Goal: Task Accomplishment & Management: Manage account settings

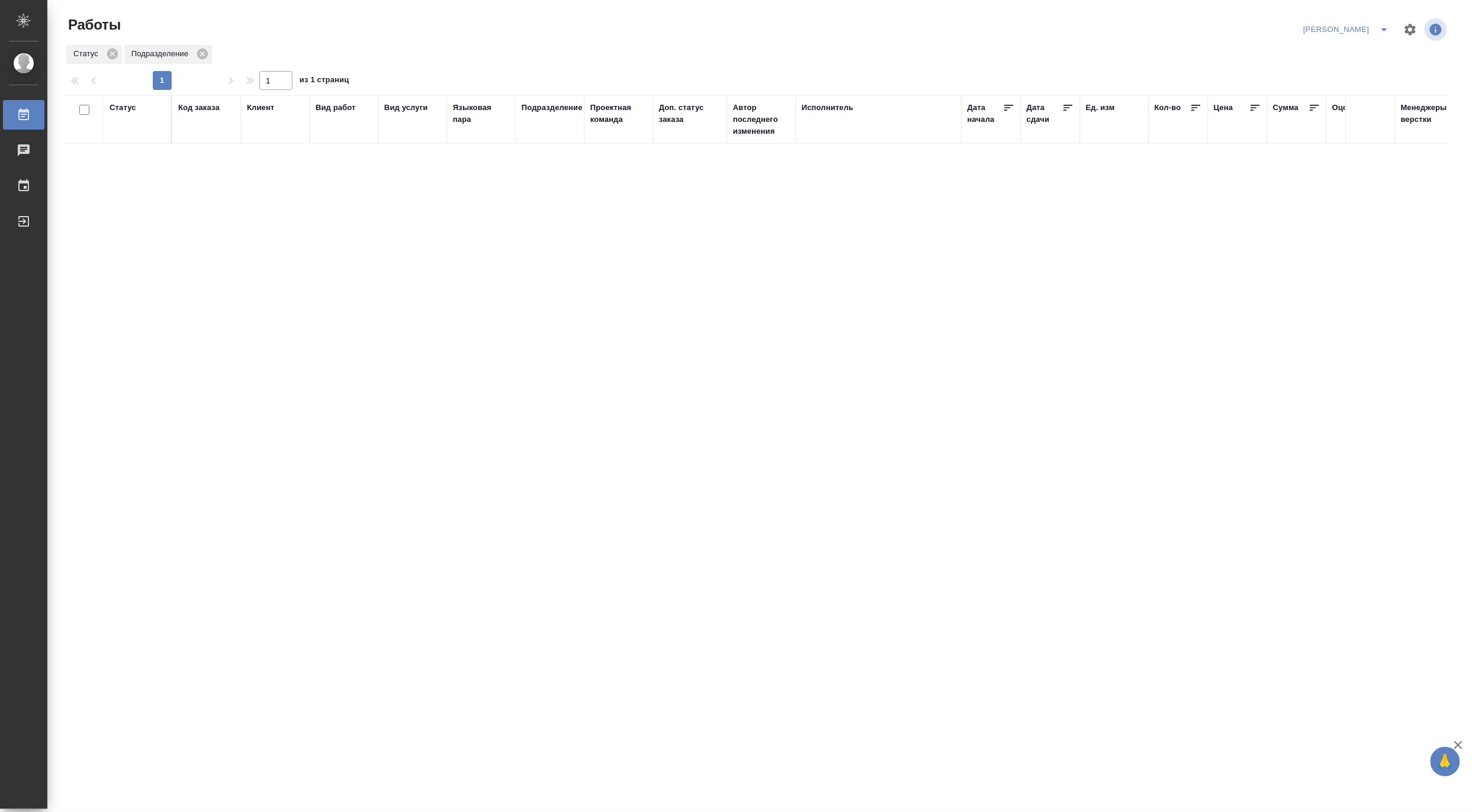
click at [1384, 28] on icon "split button" at bounding box center [1384, 30] width 6 height 3
click at [1355, 105] on li "Верстка и Дизайн" at bounding box center [1340, 110] width 114 height 19
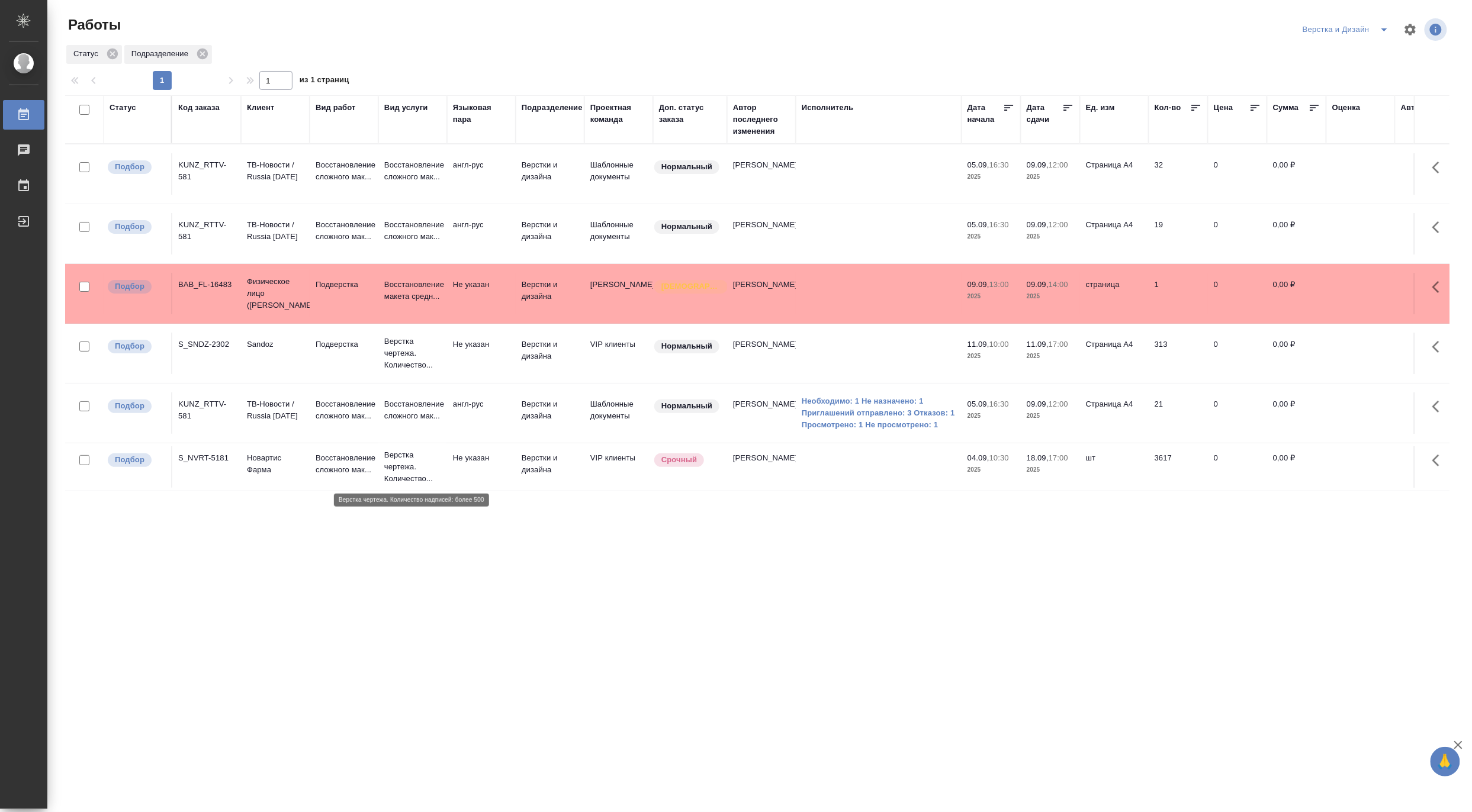
click at [417, 461] on p "Верстка чертежа. Количество..." at bounding box center [413, 467] width 57 height 35
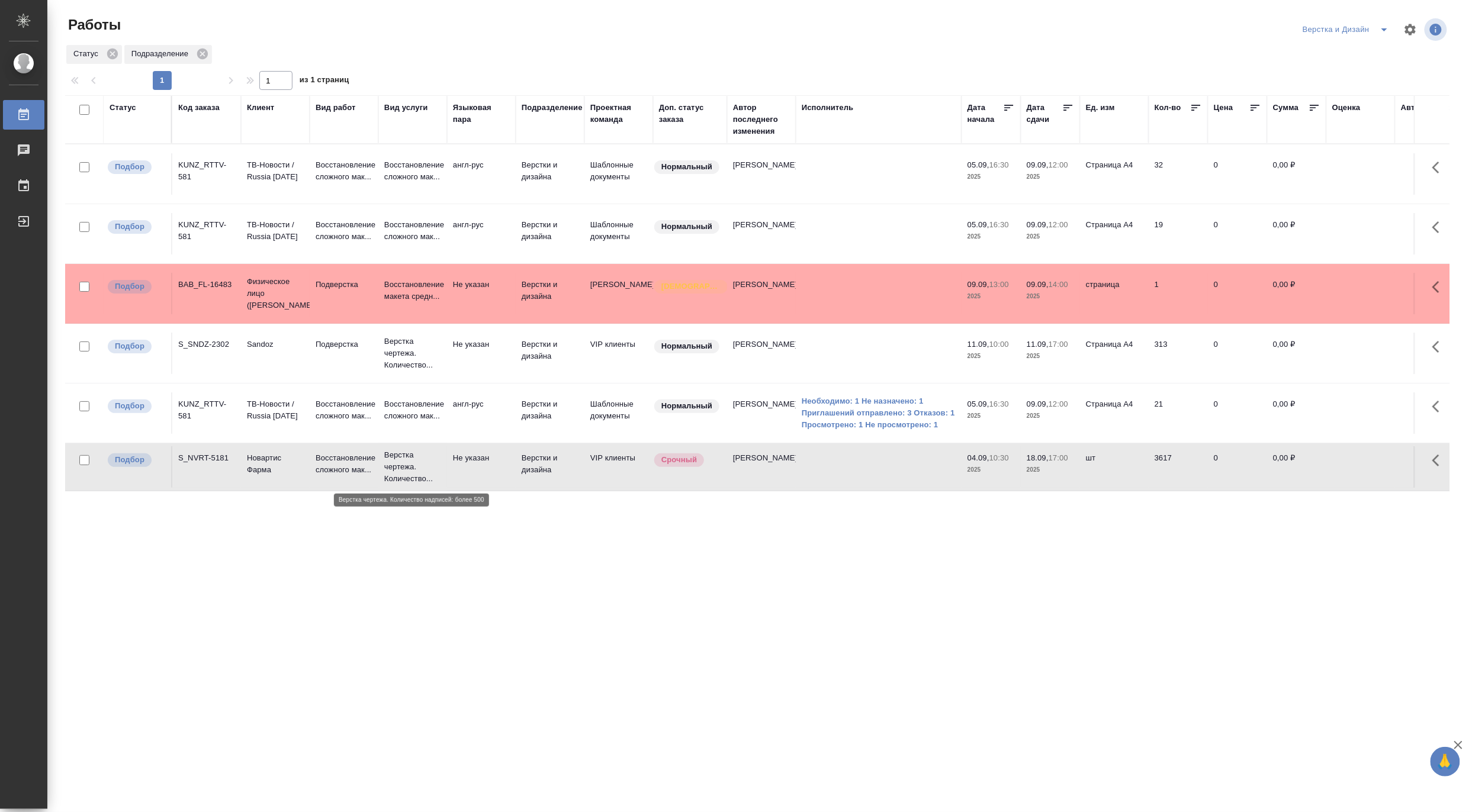
click at [417, 461] on p "Верстка чертежа. Количество..." at bounding box center [413, 467] width 57 height 35
click at [1382, 23] on icon "split button" at bounding box center [1384, 30] width 14 height 14
click at [1348, 87] on li "[PERSON_NAME]" at bounding box center [1353, 91] width 114 height 19
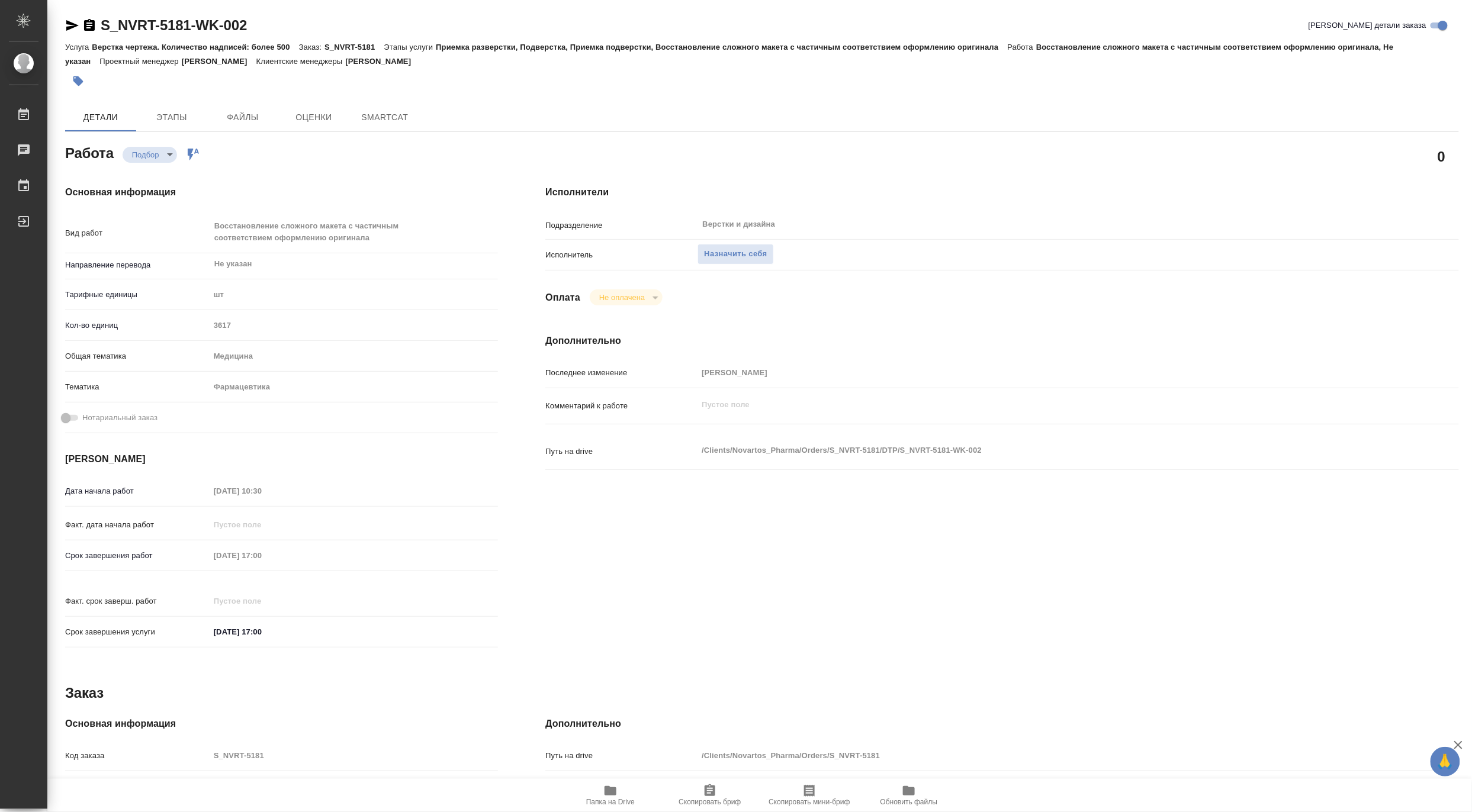
type textarea "x"
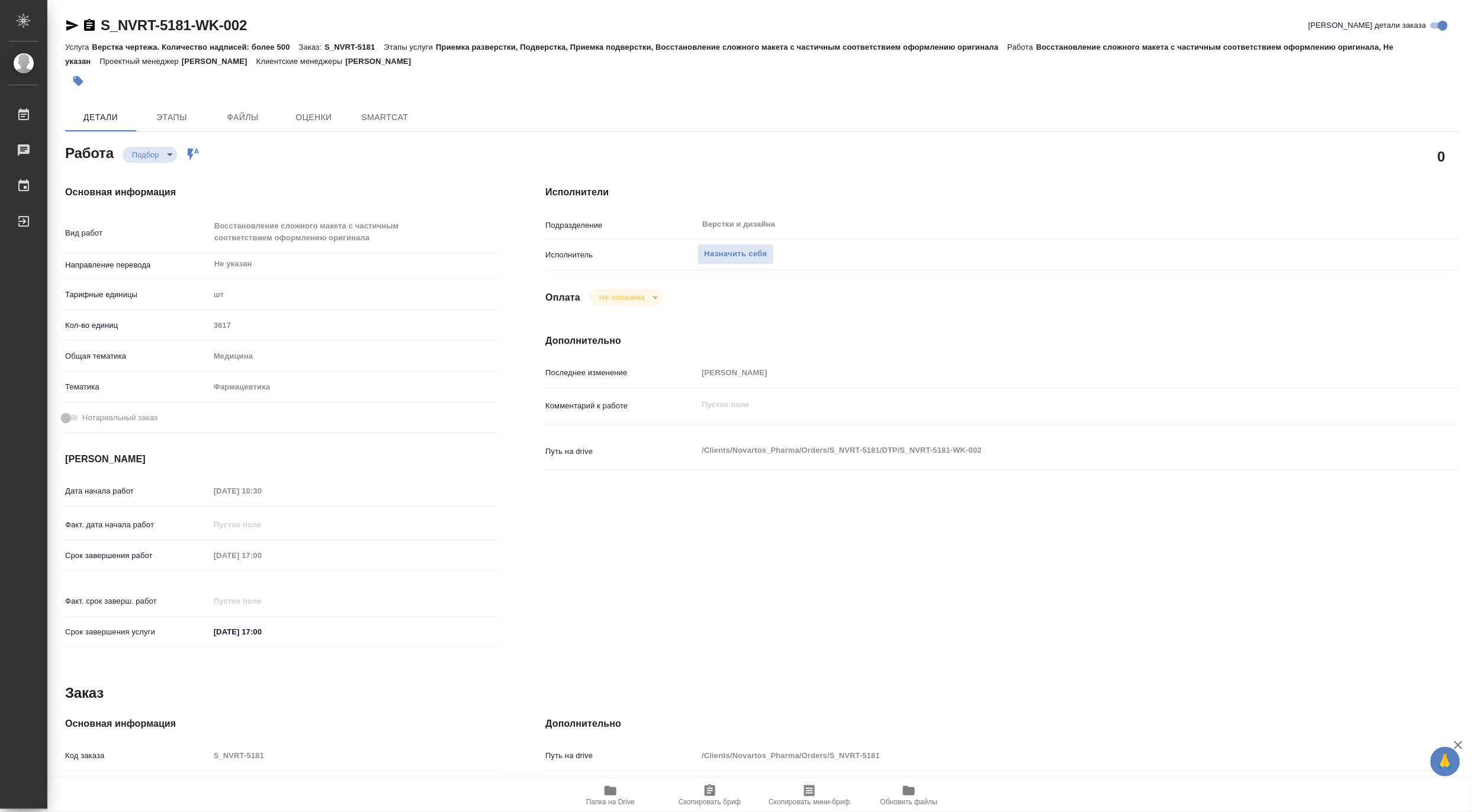
type textarea "x"
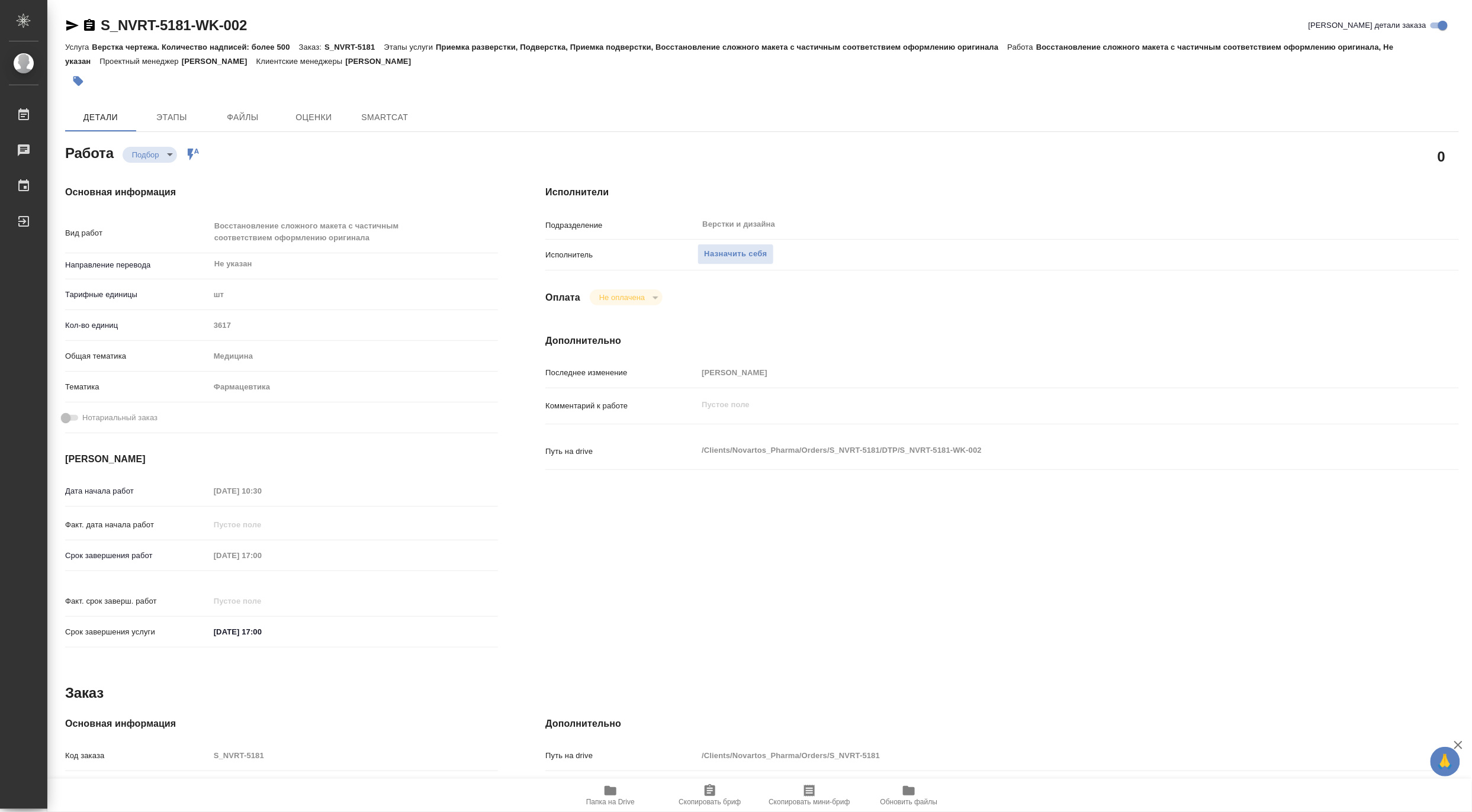
type textarea "x"
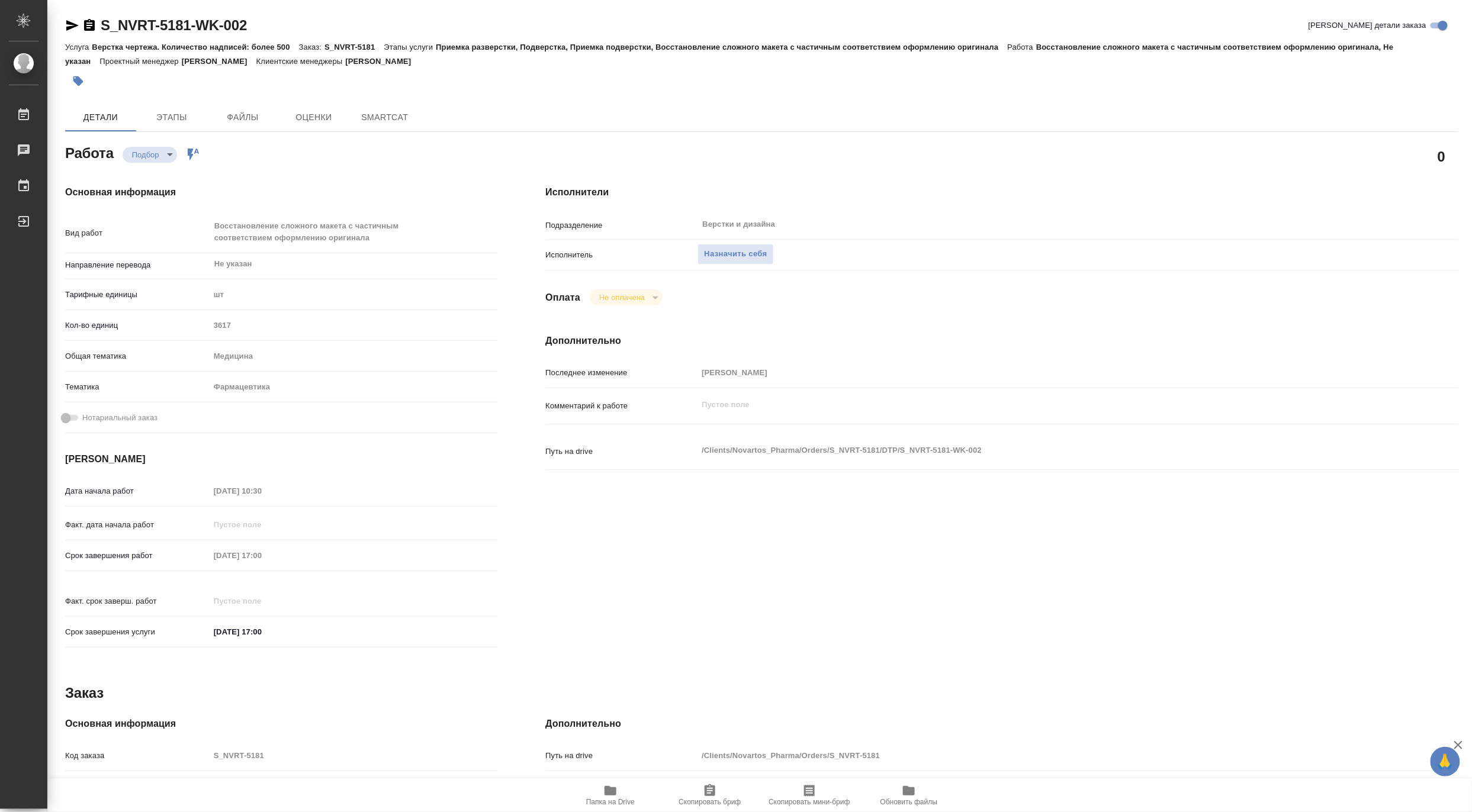
type textarea "x"
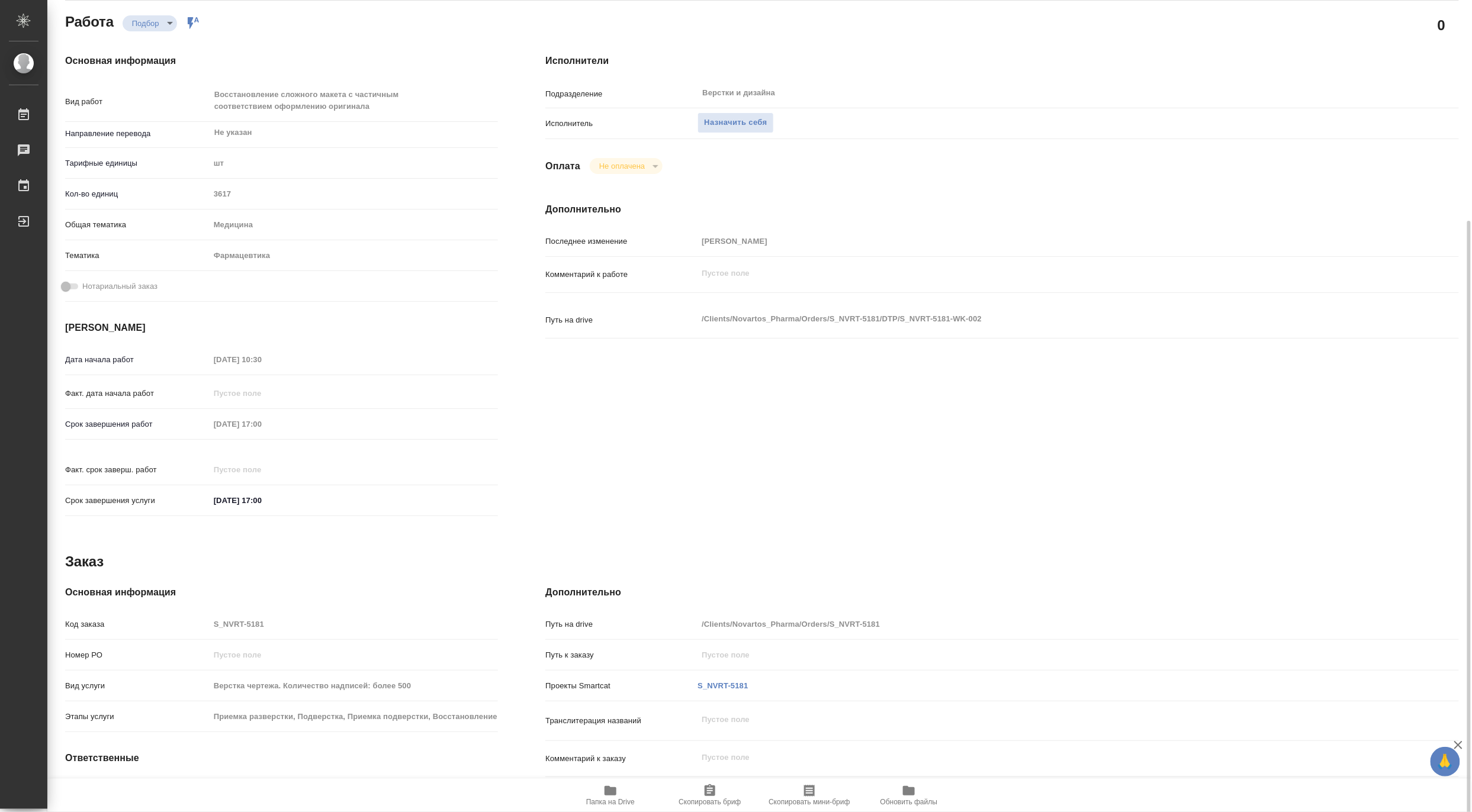
scroll to position [221, 0]
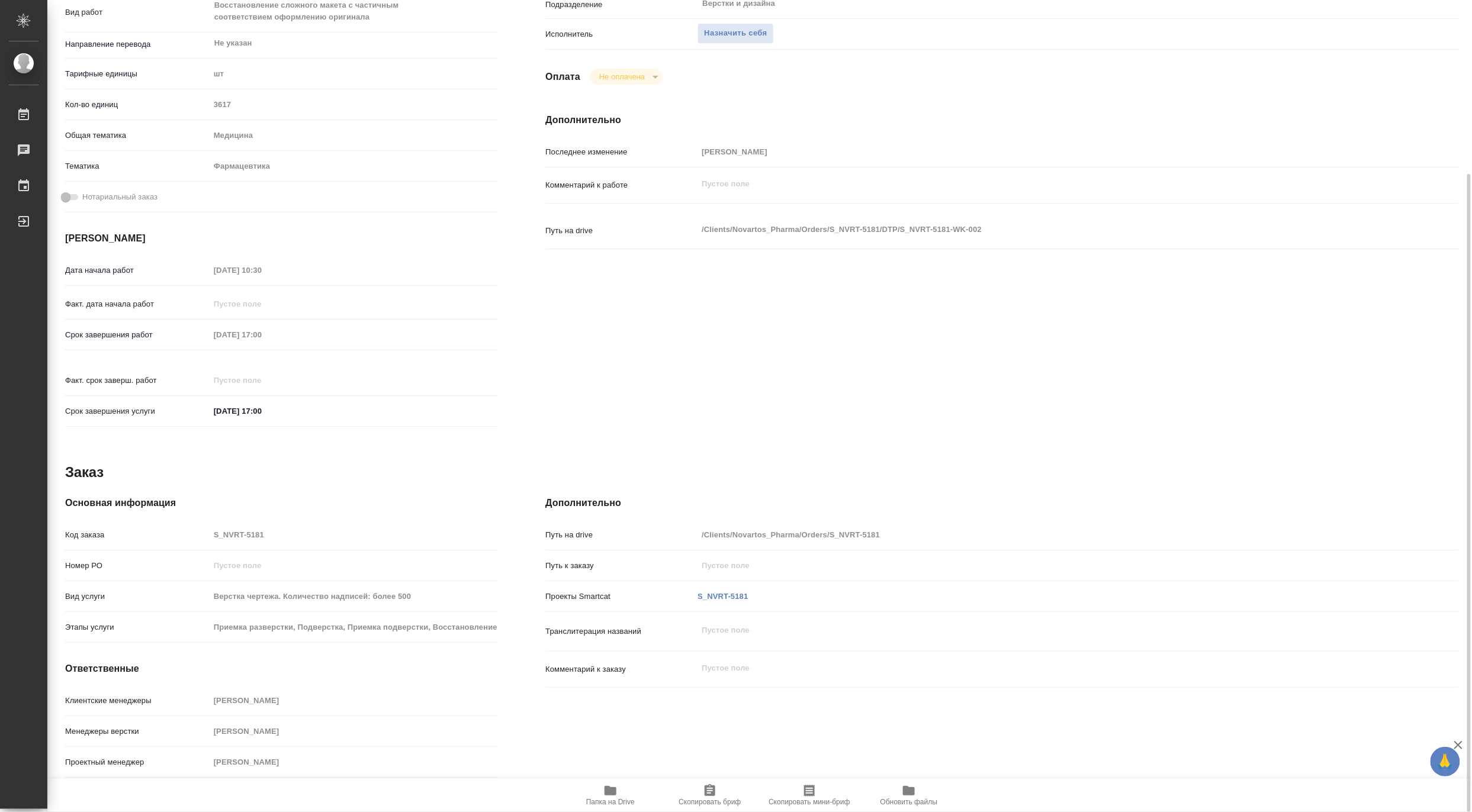
type textarea "x"
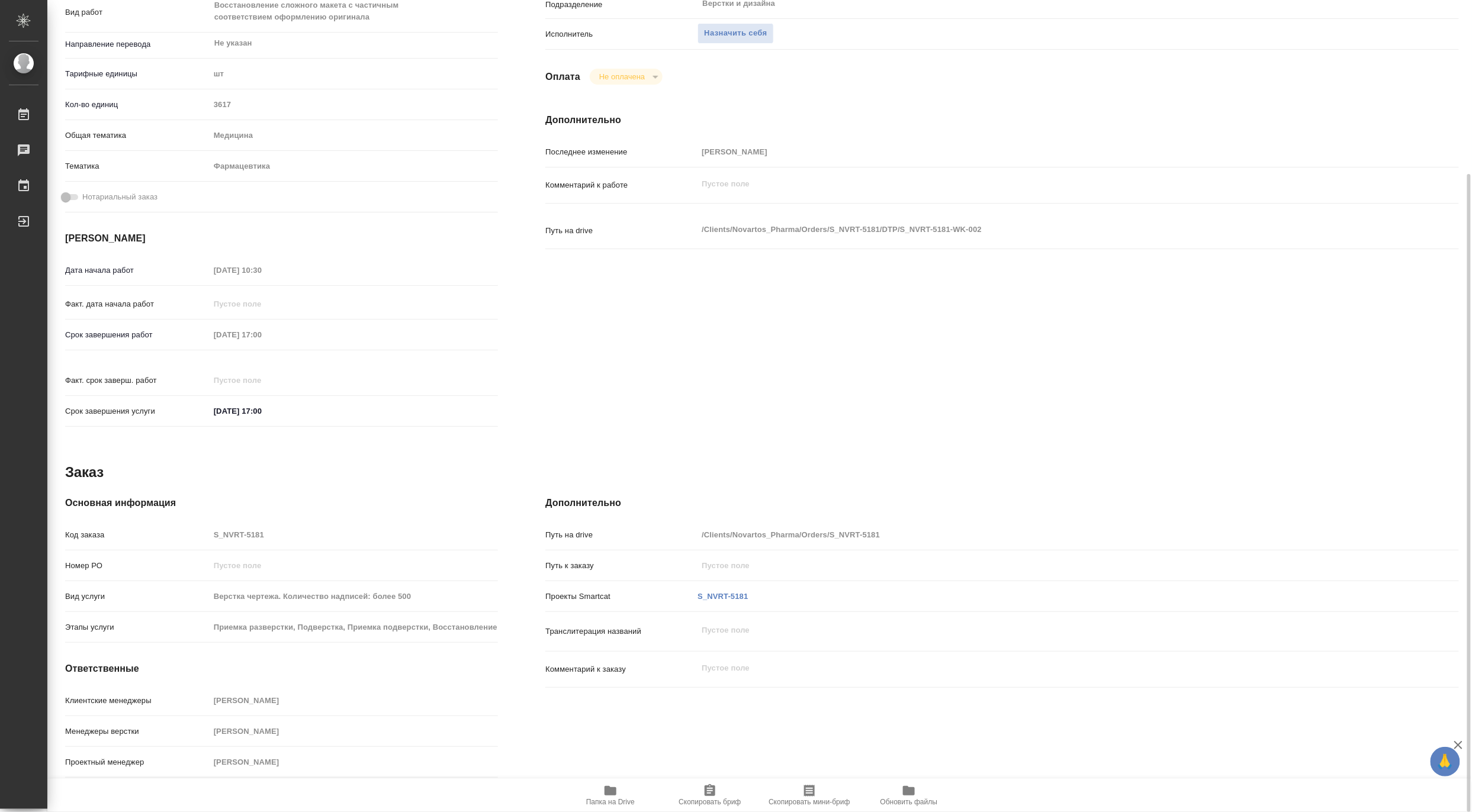
scroll to position [0, 0]
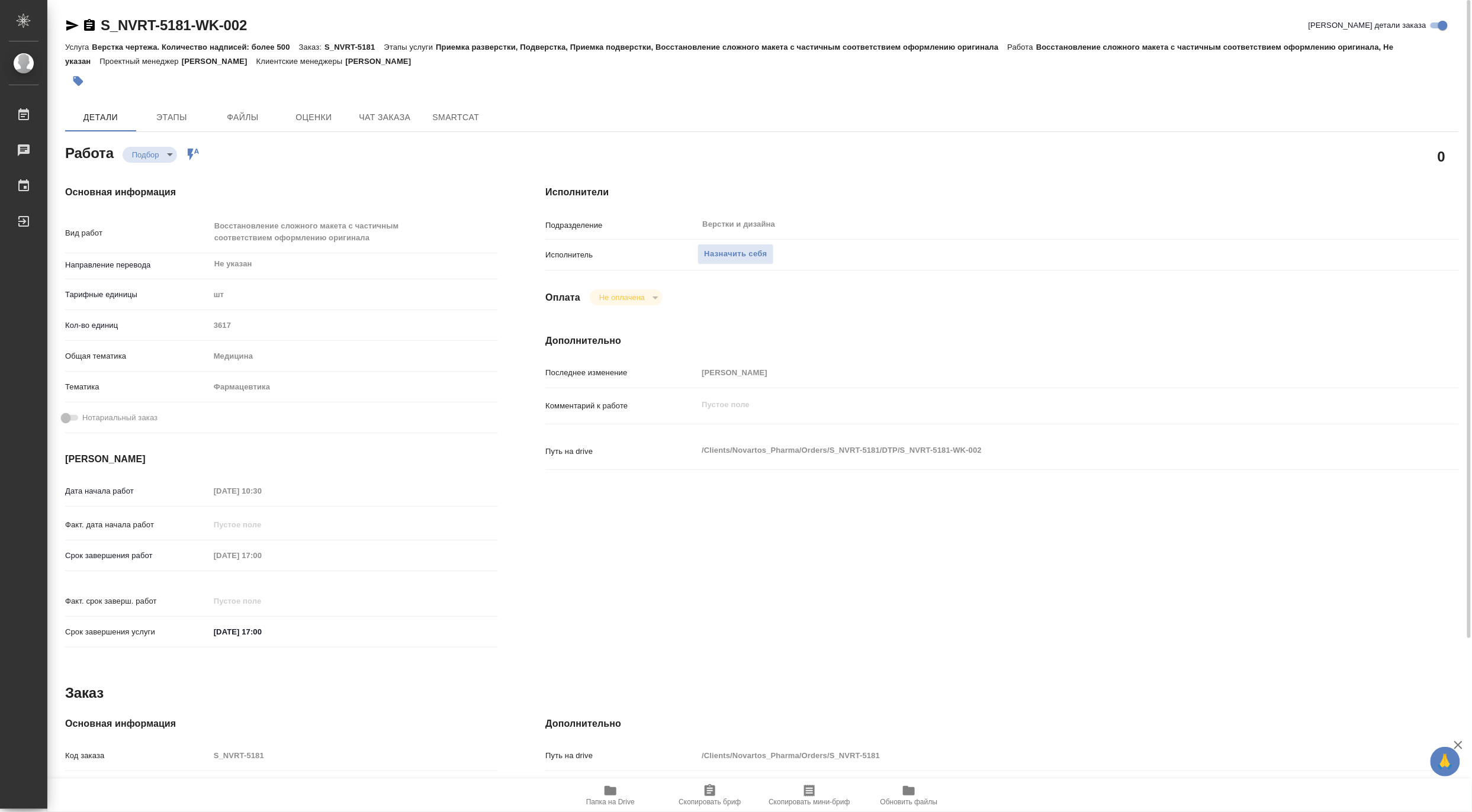
type textarea "x"
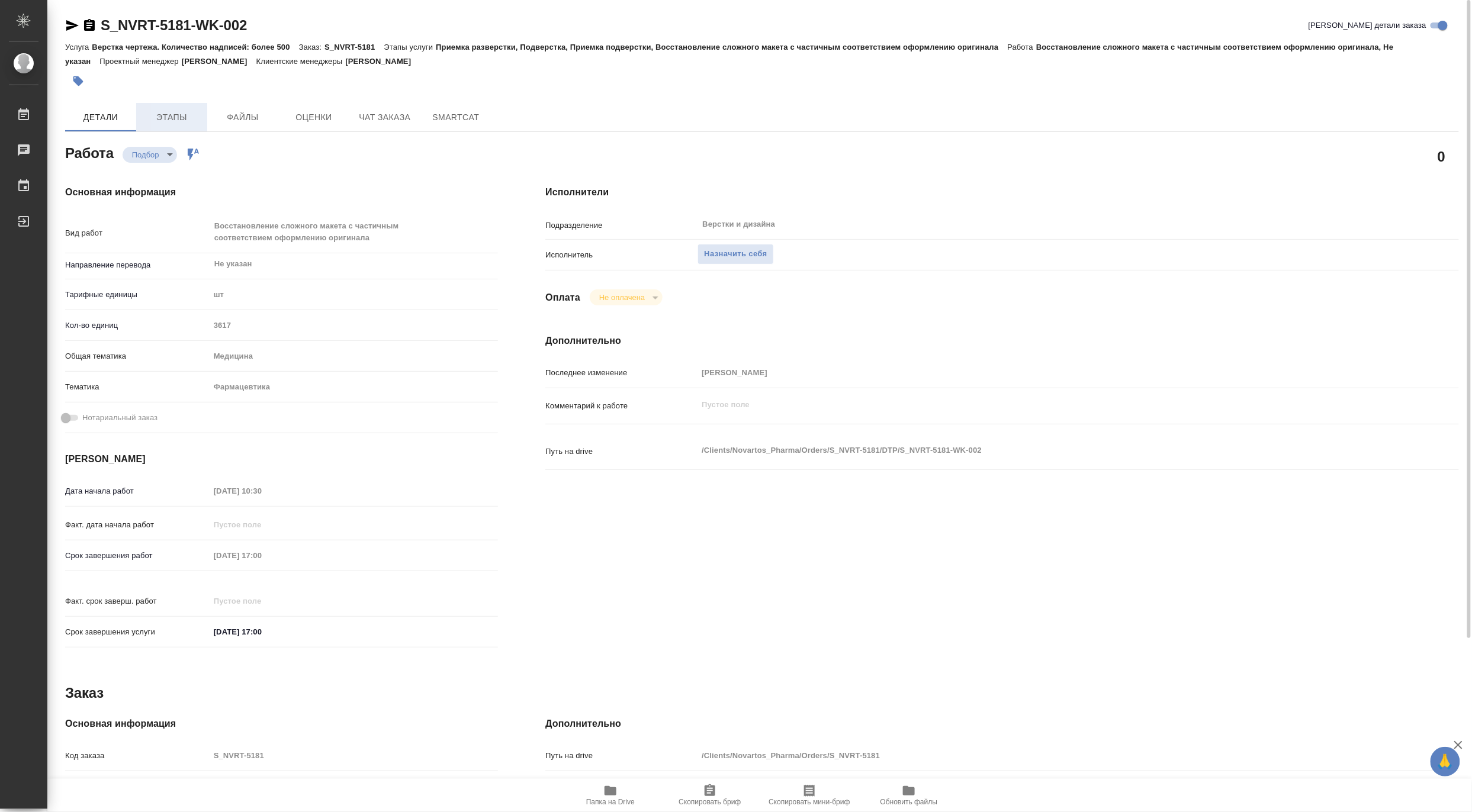
click at [183, 120] on span "Этапы" at bounding box center [172, 117] width 57 height 15
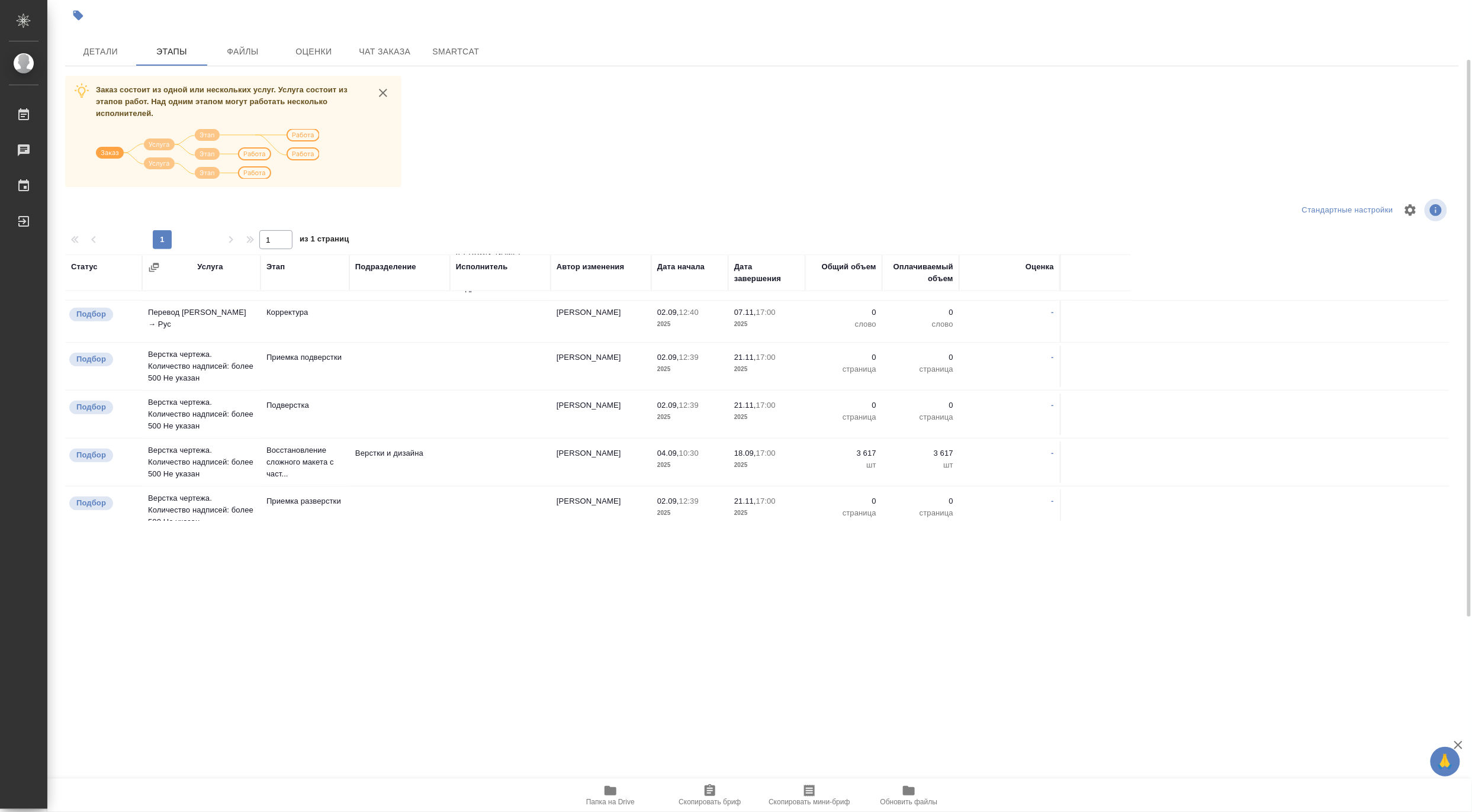
scroll to position [293, 0]
click at [395, 57] on span "Чат заказа" at bounding box center [385, 52] width 57 height 15
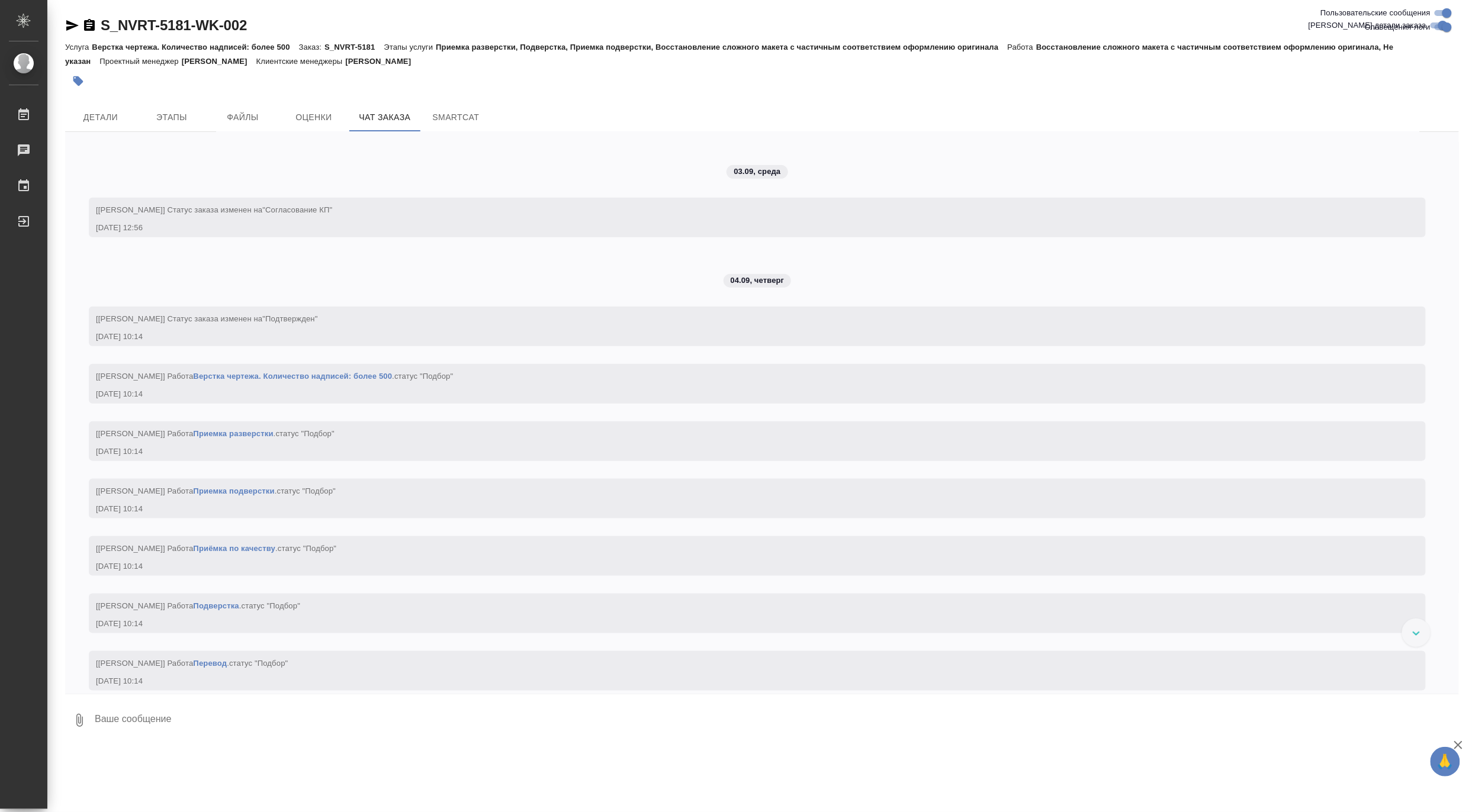
scroll to position [2694, 0]
